Goal: Entertainment & Leisure: Consume media (video, audio)

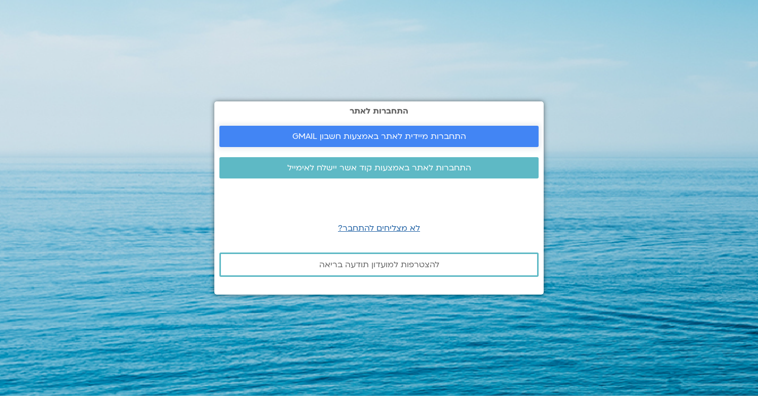
click at [461, 139] on span "התחברות מיידית לאתר באמצעות חשבון GMAIL" at bounding box center [379, 136] width 174 height 9
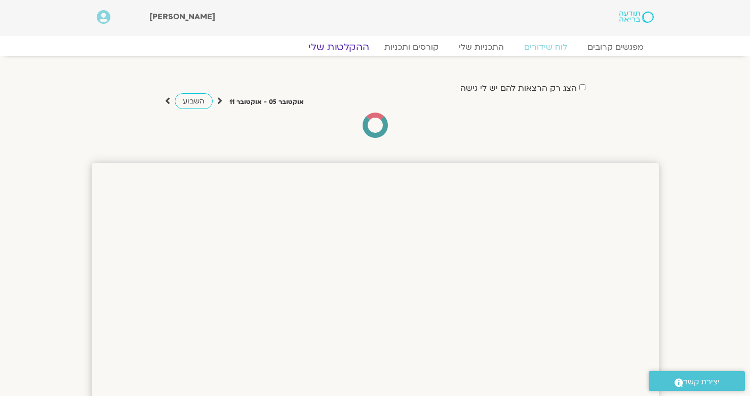
click at [333, 49] on link "ההקלטות שלי" at bounding box center [338, 47] width 85 height 12
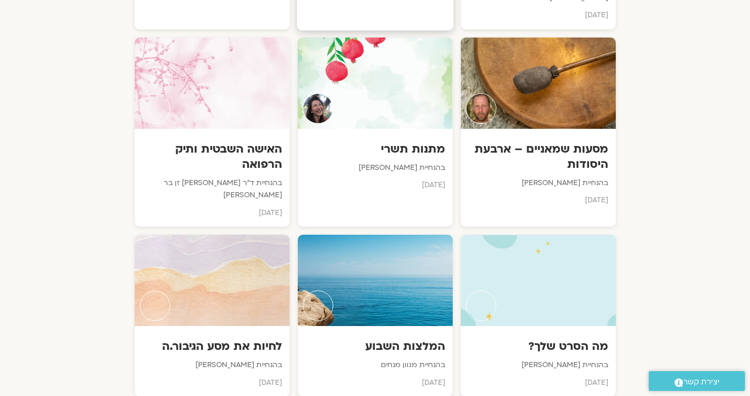
scroll to position [766, 0]
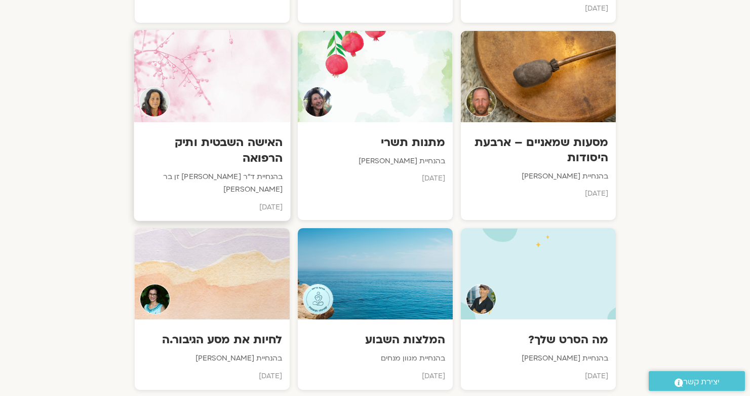
click at [241, 65] on div at bounding box center [212, 76] width 157 height 92
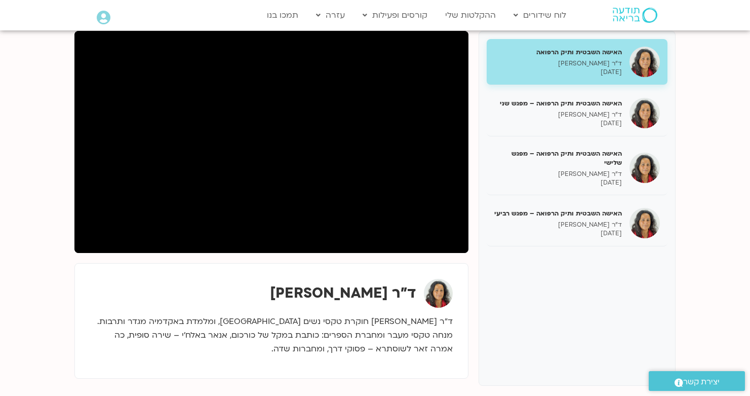
scroll to position [129, 0]
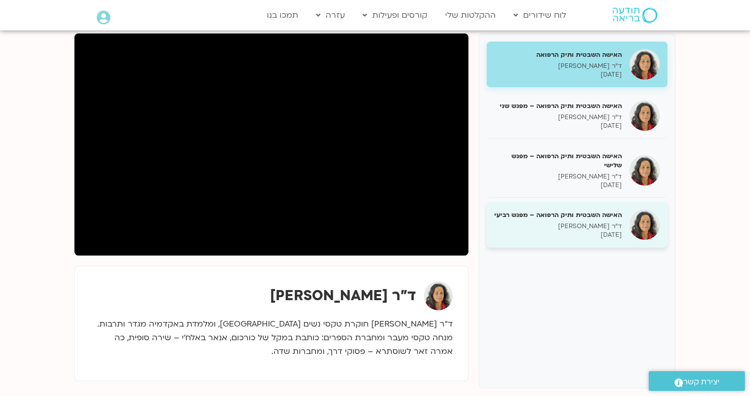
click at [588, 222] on p "ד״ר צילה זן בר צור" at bounding box center [558, 226] width 128 height 9
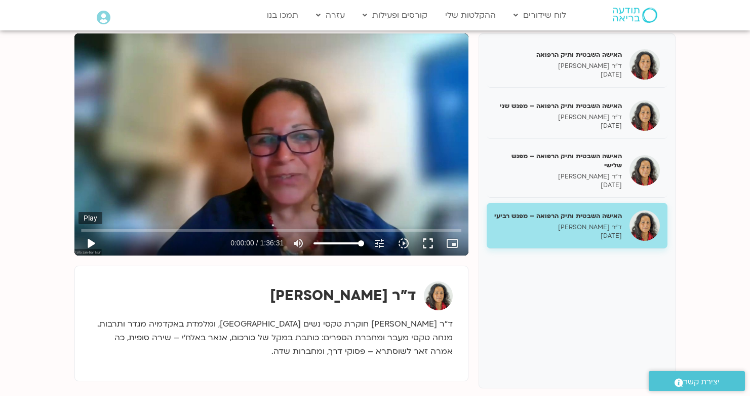
click at [92, 242] on button "play_arrow" at bounding box center [91, 243] width 24 height 24
click at [97, 244] on button "pause" at bounding box center [91, 243] width 24 height 24
type input "160.394037015333"
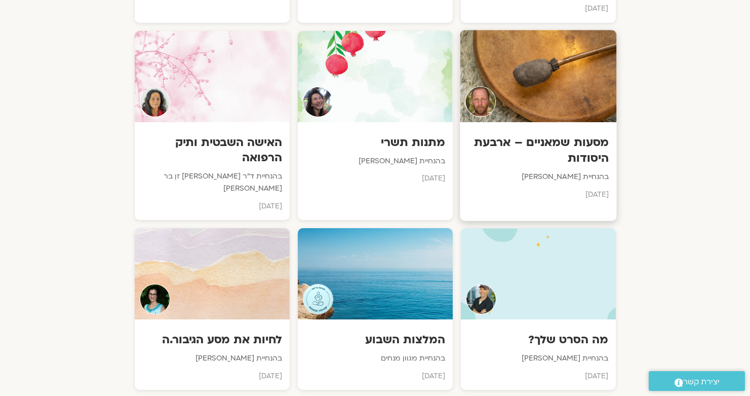
click at [525, 57] on div at bounding box center [538, 76] width 157 height 92
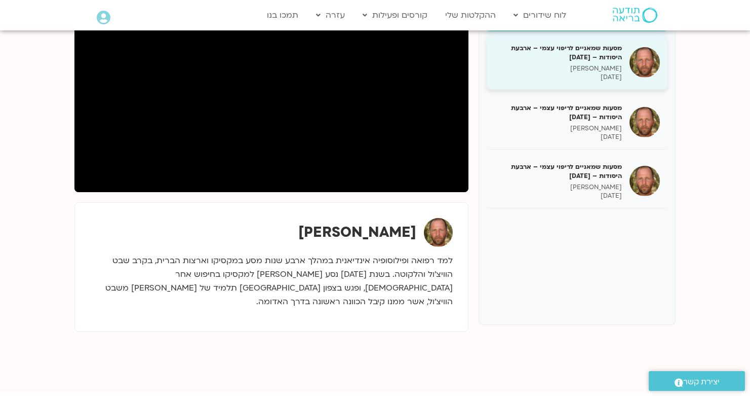
scroll to position [193, 0]
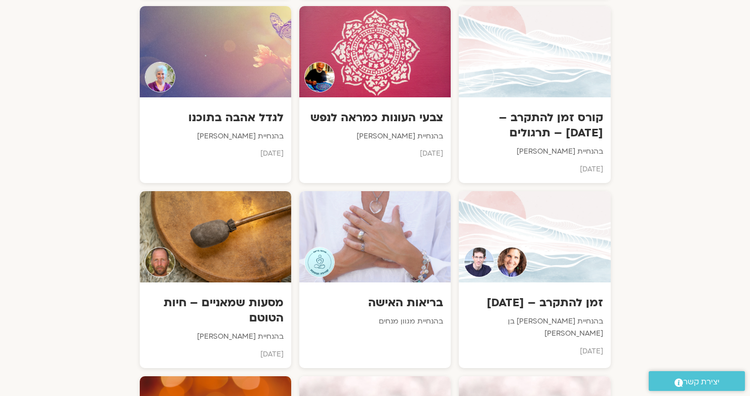
scroll to position [1796, 0]
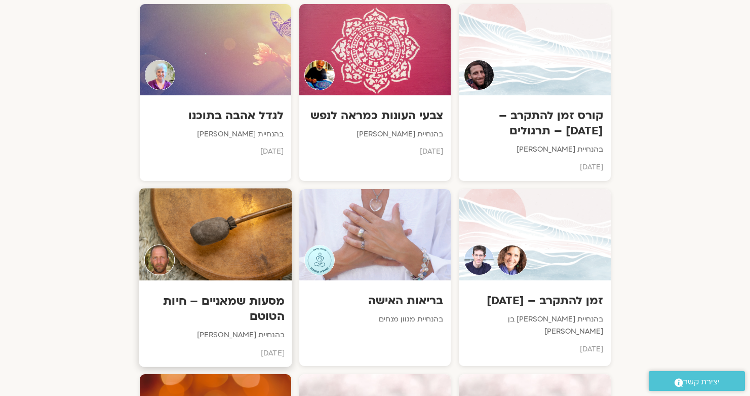
click at [242, 218] on div at bounding box center [215, 234] width 153 height 92
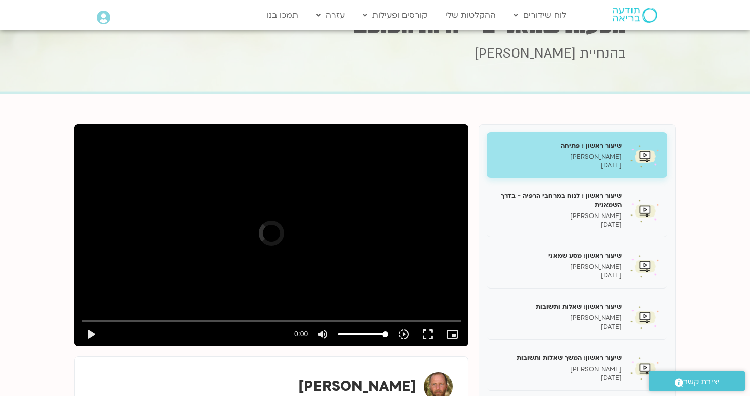
scroll to position [39, 0]
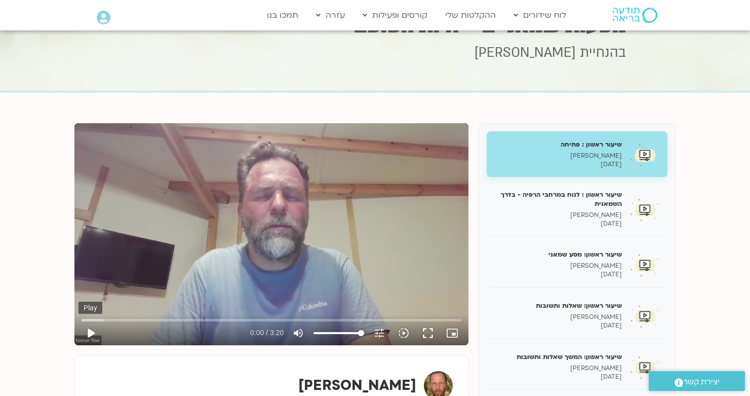
click at [90, 334] on button "play_arrow" at bounding box center [91, 333] width 24 height 24
drag, startPoint x: 111, startPoint y: 319, endPoint x: 217, endPoint y: 327, distance: 106.1
click at [217, 327] on div "Skip ad 1:08 pause 1:07 / 3:20 volume_up Mute tune Resolution Auto 480p slow_mo…" at bounding box center [272, 328] width 386 height 33
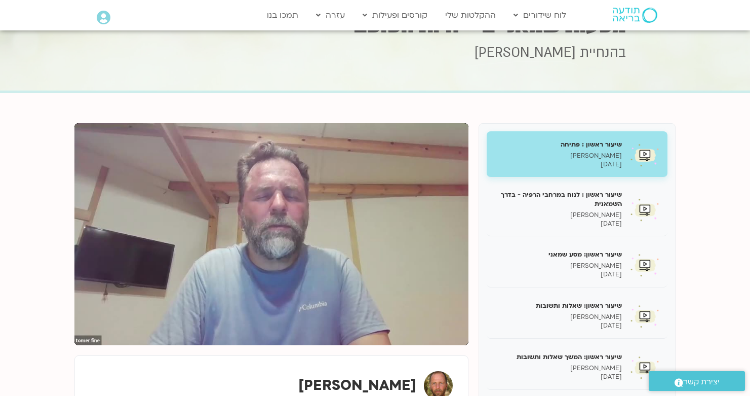
type input "74.3049736333334"
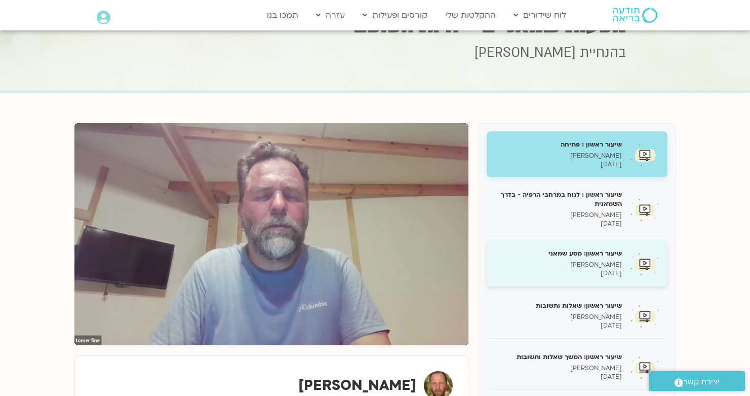
click at [586, 250] on h5 "שיעור ראשון: מסע שמאני" at bounding box center [558, 253] width 128 height 9
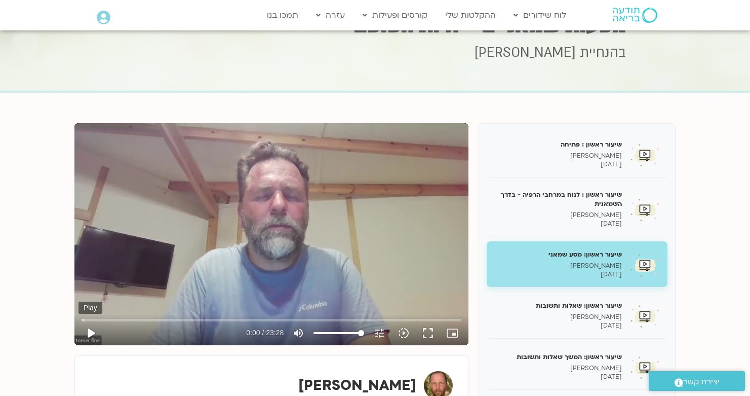
click at [91, 334] on button "play_arrow" at bounding box center [91, 333] width 24 height 24
drag, startPoint x: 85, startPoint y: 320, endPoint x: 181, endPoint y: 321, distance: 96.2
click at [183, 321] on input "Seek" at bounding box center [272, 320] width 380 height 6
type input "372.631731316"
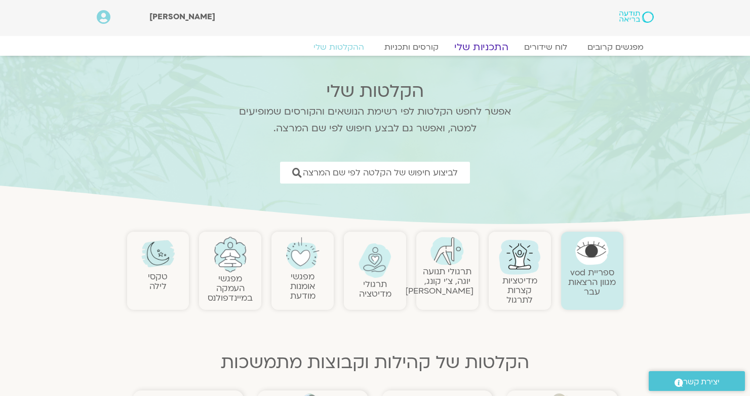
click at [475, 49] on link "התכניות שלי" at bounding box center [481, 47] width 79 height 12
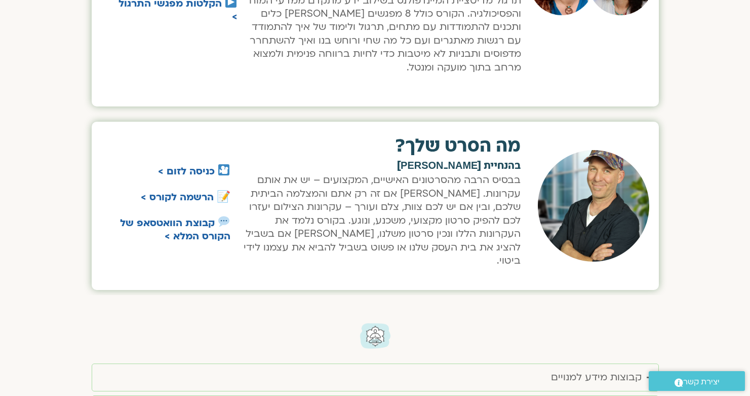
scroll to position [1427, 0]
